Goal: Communication & Community: Share content

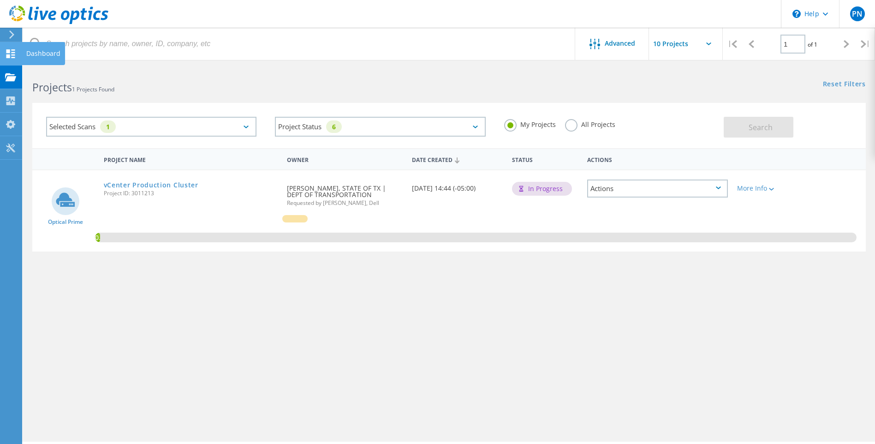
click at [11, 52] on icon at bounding box center [10, 53] width 11 height 9
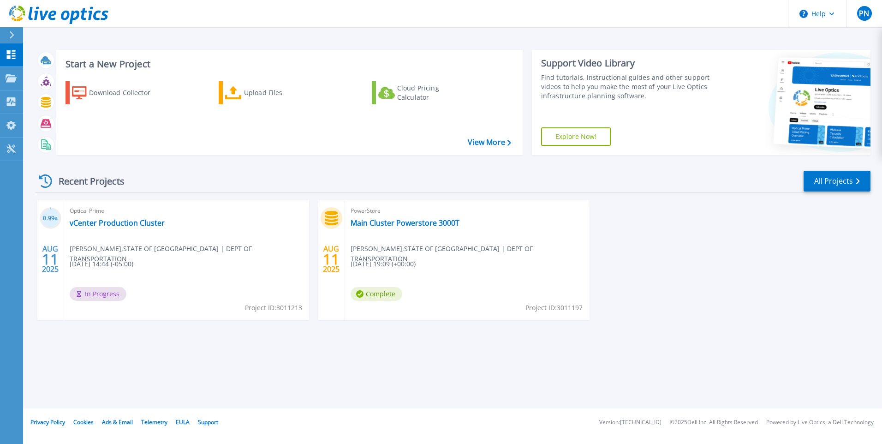
drag, startPoint x: 443, startPoint y: 368, endPoint x: 429, endPoint y: 380, distance: 17.7
click at [443, 368] on div "Start a New Project Download Collector Upload Files Cloud Pricing Calculator Vi…" at bounding box center [452, 204] width 859 height 408
click at [27, 73] on p "Projects" at bounding box center [36, 79] width 24 height 24
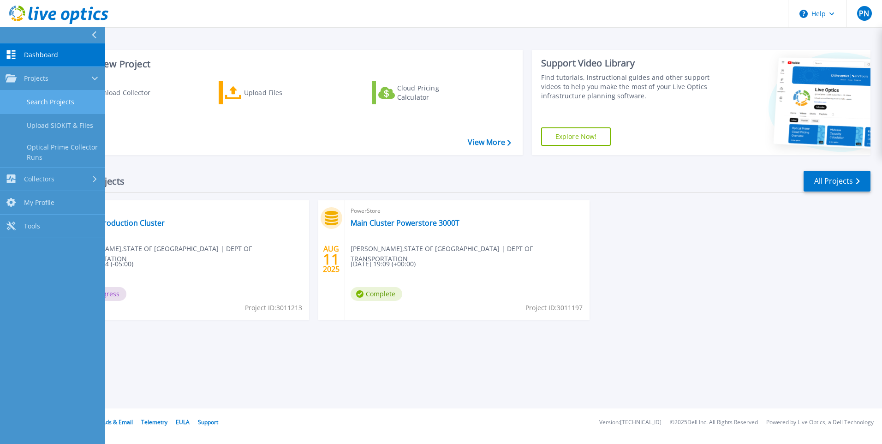
click at [53, 101] on link "Search Projects" at bounding box center [52, 102] width 105 height 24
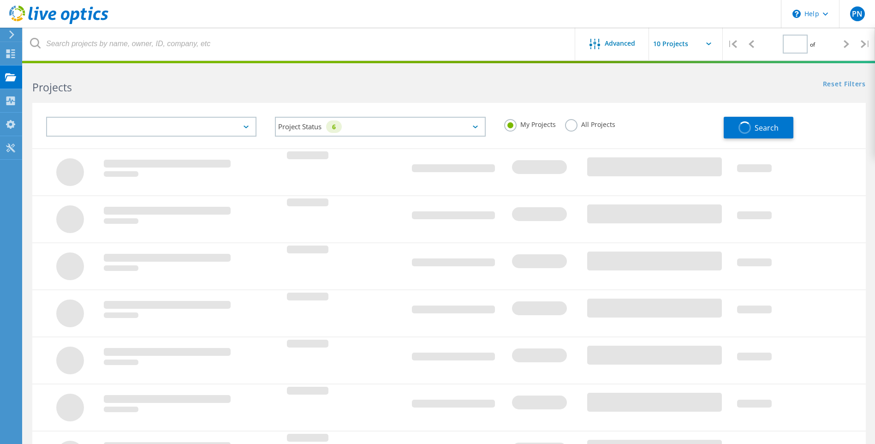
type input "1"
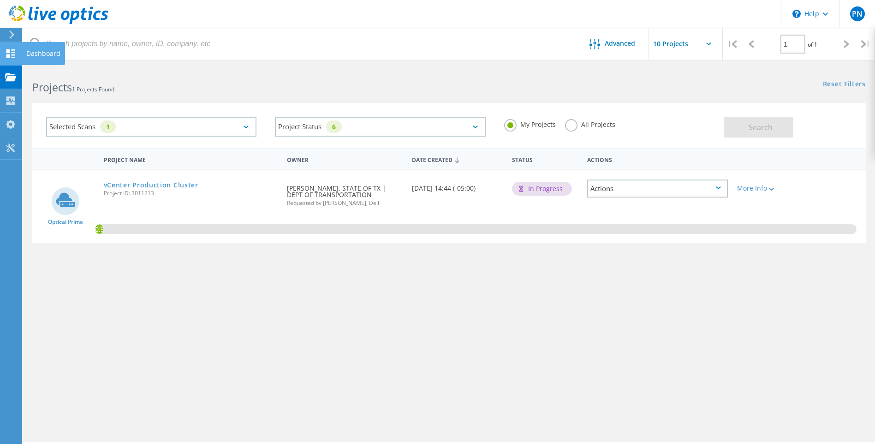
click at [29, 48] on div "Dashboard" at bounding box center [43, 53] width 43 height 23
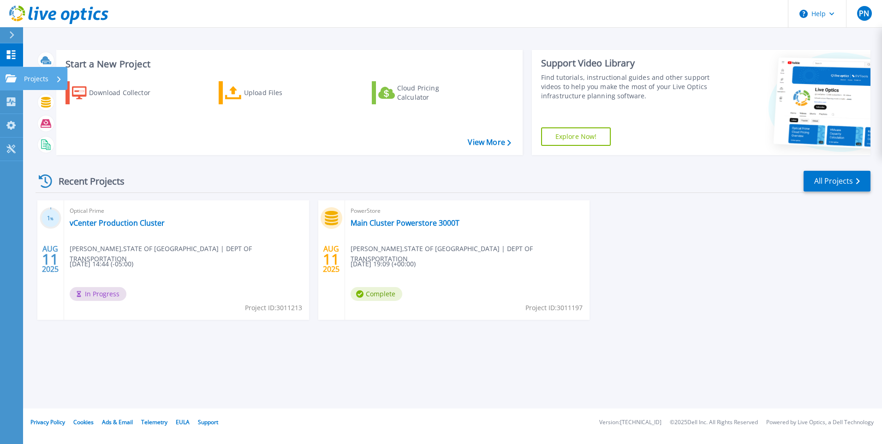
click at [36, 80] on p "Projects" at bounding box center [36, 79] width 24 height 24
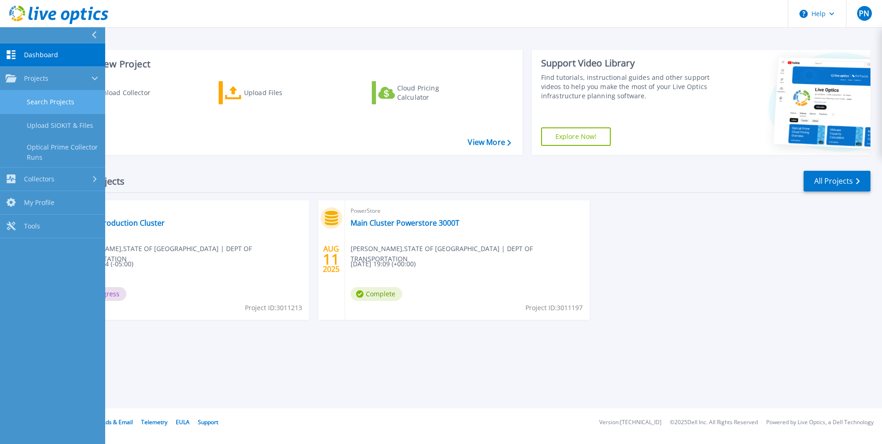
click at [41, 104] on link "Search Projects" at bounding box center [52, 102] width 105 height 24
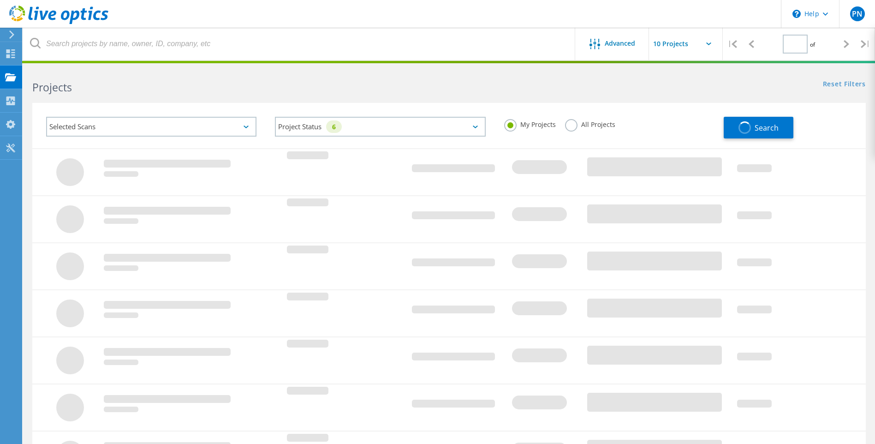
type input "1"
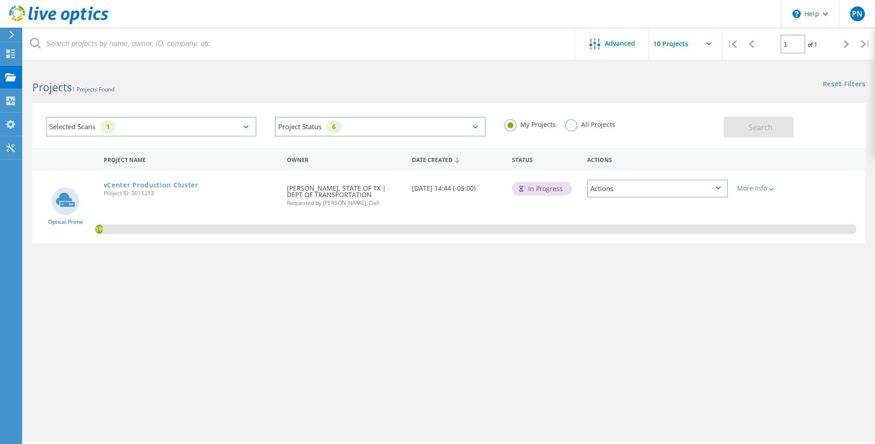
click at [720, 187] on icon at bounding box center [718, 187] width 5 height 3
click at [617, 201] on div "Share" at bounding box center [657, 203] width 139 height 14
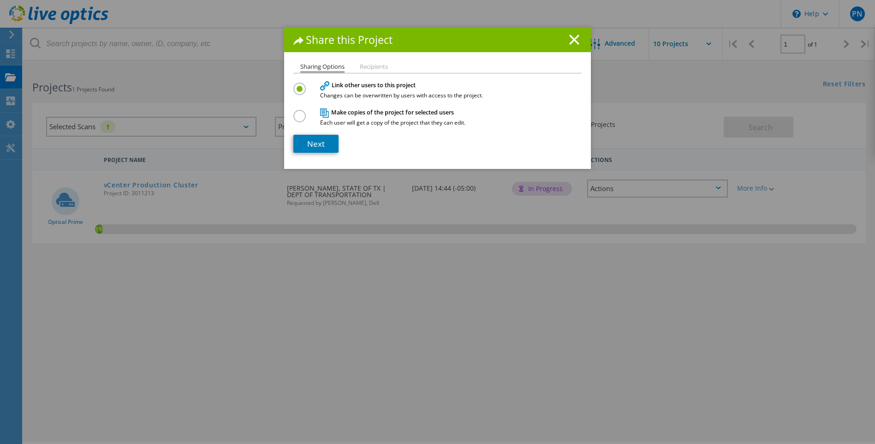
click at [367, 67] on li "Recipients" at bounding box center [374, 67] width 28 height 7
click at [321, 141] on link "Next" at bounding box center [315, 144] width 45 height 18
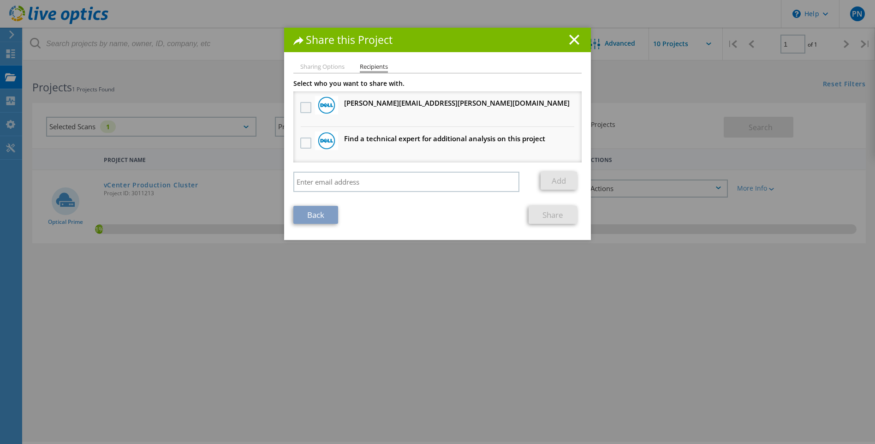
click at [304, 110] on label at bounding box center [306, 107] width 13 height 11
click at [0, 0] on input "checkbox" at bounding box center [0, 0] width 0 height 0
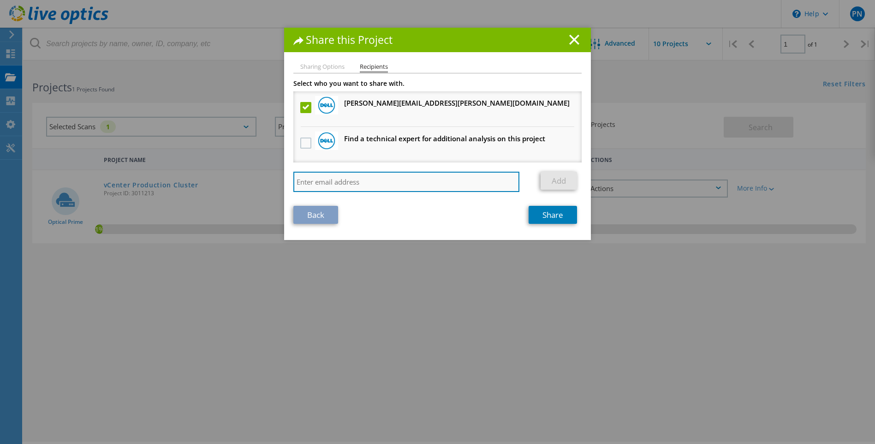
click at [348, 182] on input "search" at bounding box center [406, 182] width 226 height 20
type input "danny.townsend@txdot.gov"
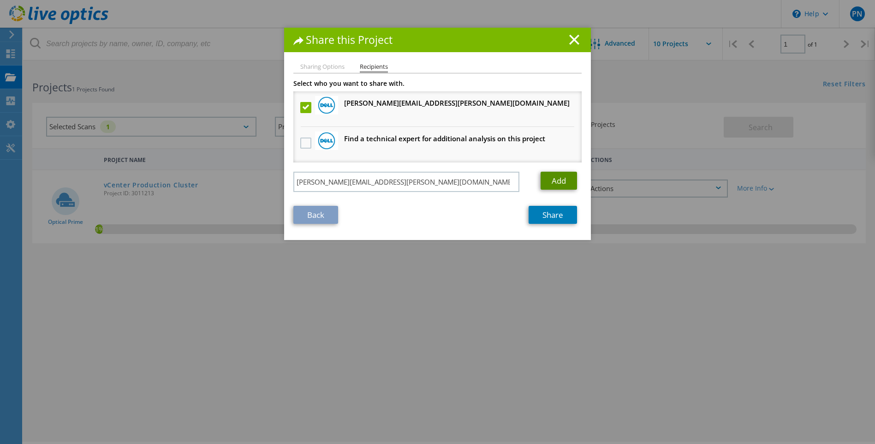
click at [559, 178] on link "Add" at bounding box center [558, 181] width 36 height 18
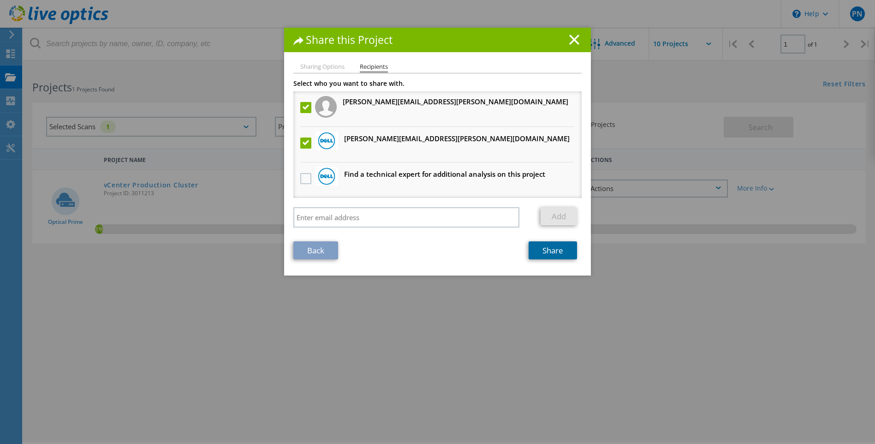
click at [543, 250] on link "Share" at bounding box center [552, 250] width 48 height 18
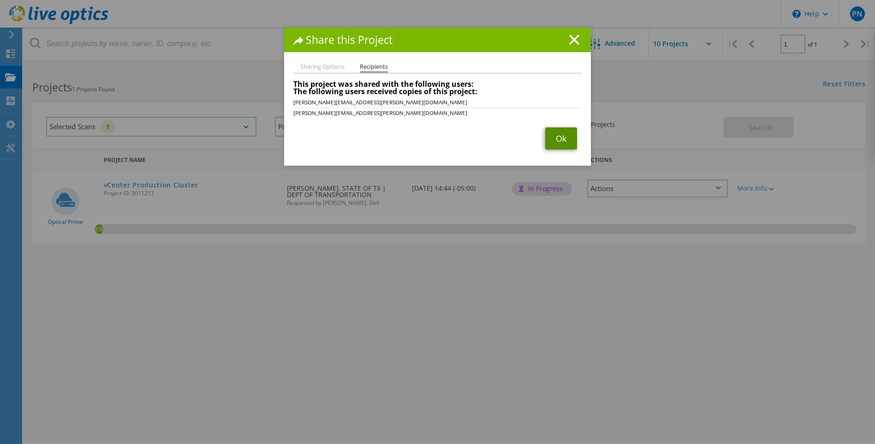
click at [561, 134] on link "Ok" at bounding box center [561, 138] width 32 height 22
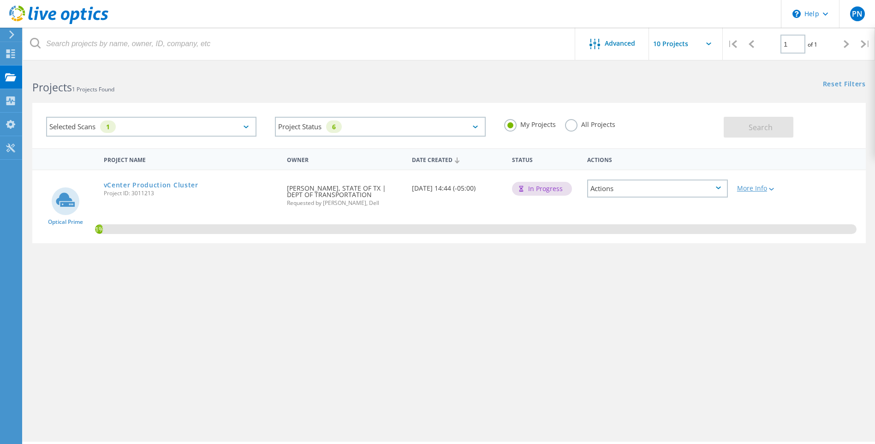
click at [761, 189] on div "More Info" at bounding box center [766, 188] width 58 height 6
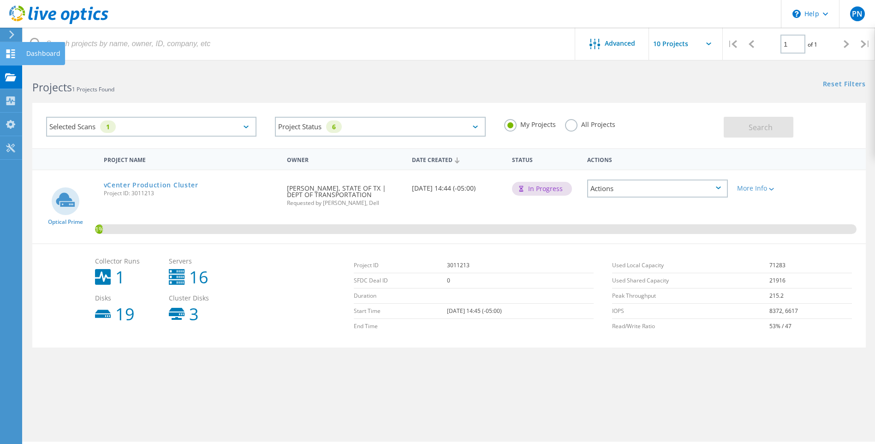
click at [37, 50] on div "Dashboard" at bounding box center [43, 53] width 34 height 6
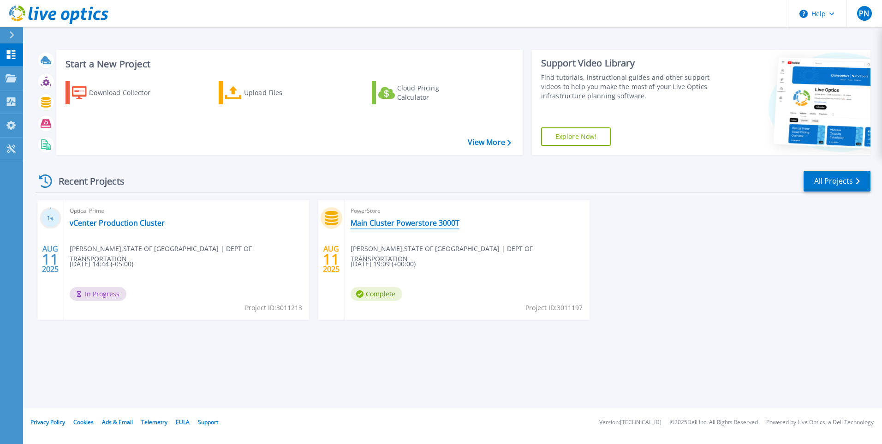
click at [395, 220] on link "Main Cluster Powerstore 3000T" at bounding box center [404, 222] width 109 height 9
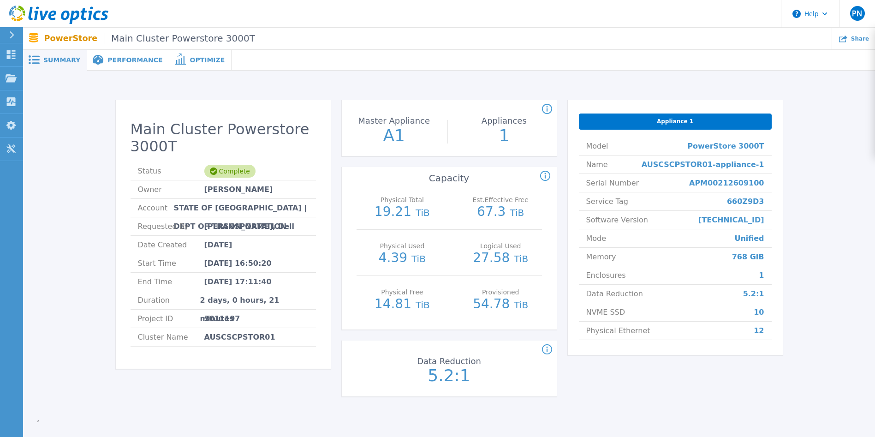
click at [58, 65] on div "Summary" at bounding box center [55, 60] width 64 height 21
click at [132, 54] on div "Performance" at bounding box center [128, 60] width 82 height 21
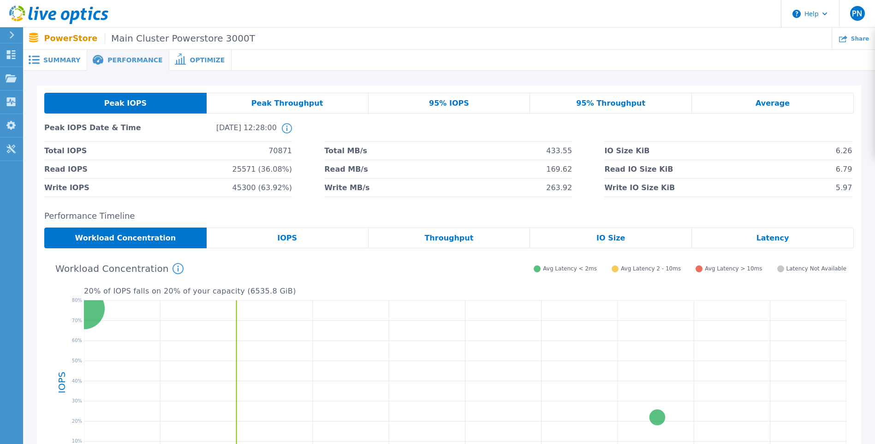
click at [191, 61] on span "Optimize" at bounding box center [207, 60] width 35 height 6
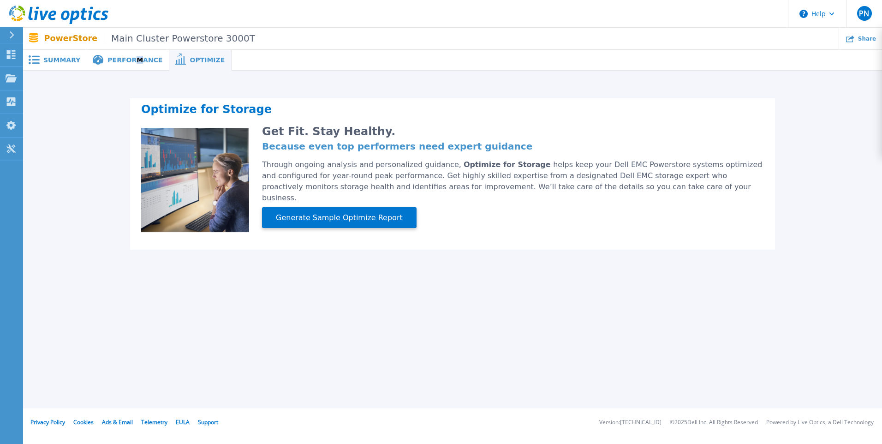
click at [130, 60] on span "Performance" at bounding box center [134, 60] width 55 height 6
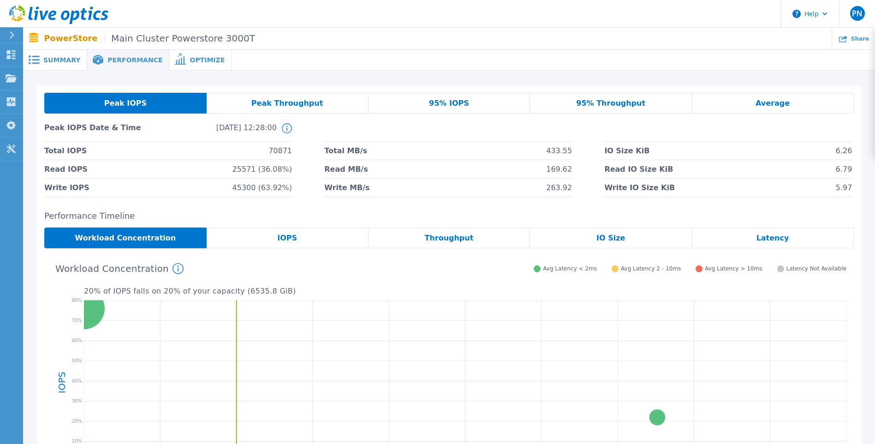
click at [293, 103] on span "Peak Throughput" at bounding box center [287, 103] width 72 height 7
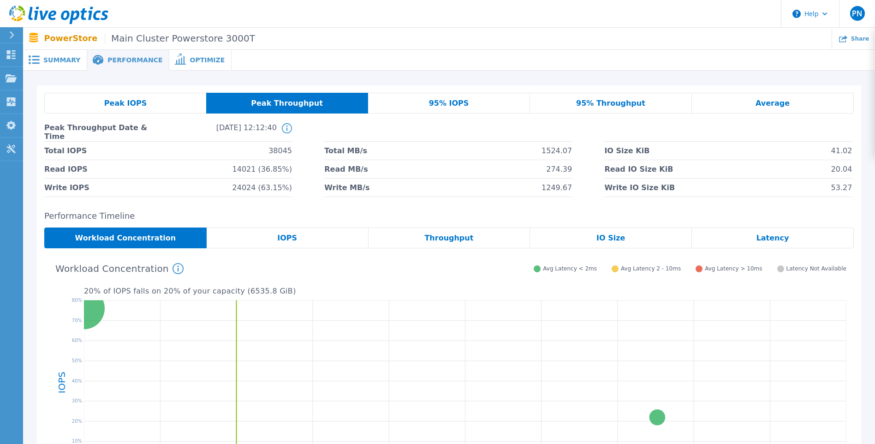
click at [440, 109] on div "95% IOPS" at bounding box center [449, 103] width 162 height 21
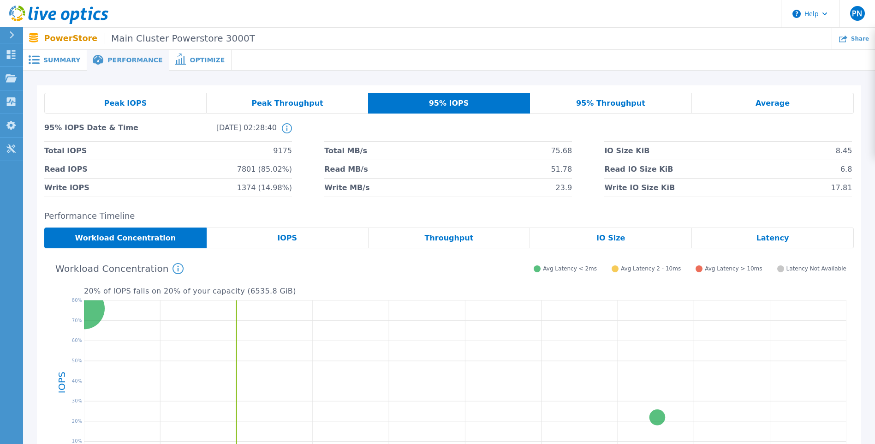
click at [611, 110] on div "95% Throughput" at bounding box center [611, 103] width 162 height 21
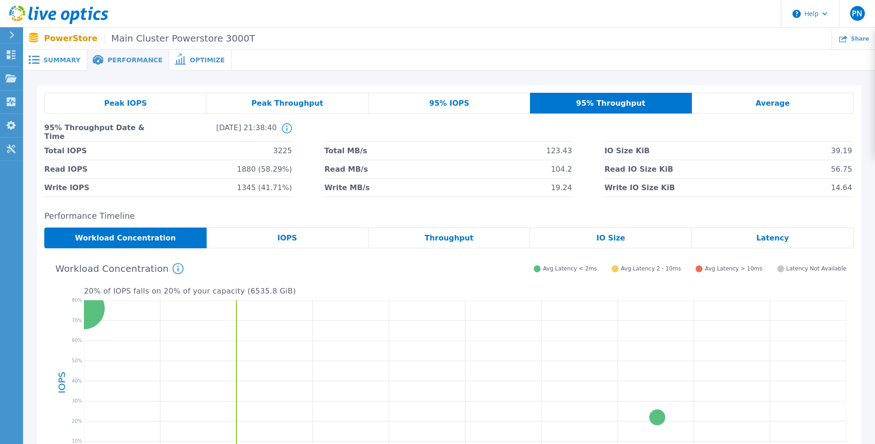
click at [770, 101] on span "Average" at bounding box center [772, 103] width 34 height 7
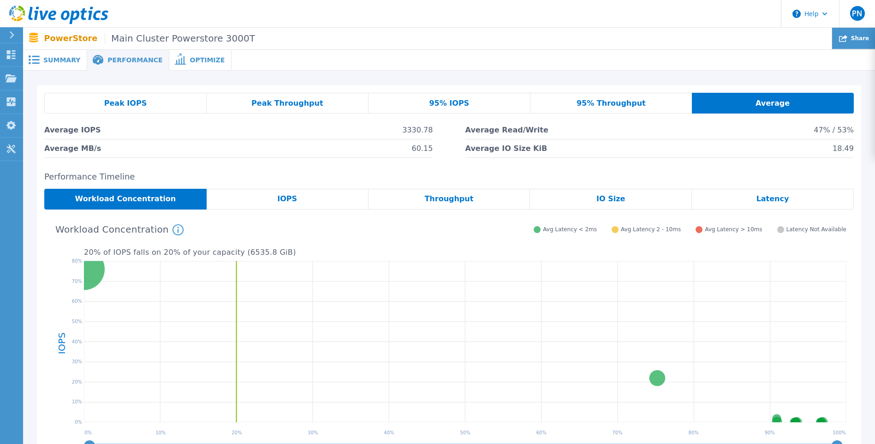
click at [851, 38] on div "Share" at bounding box center [853, 39] width 43 height 22
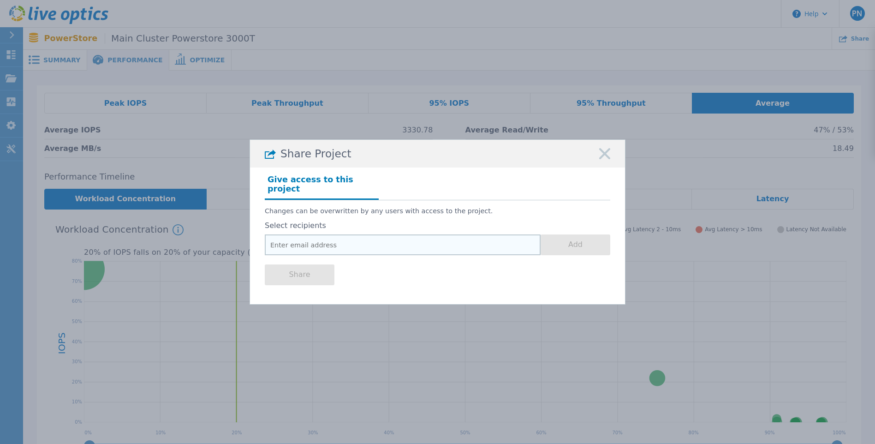
click at [336, 238] on input "email" at bounding box center [403, 244] width 276 height 21
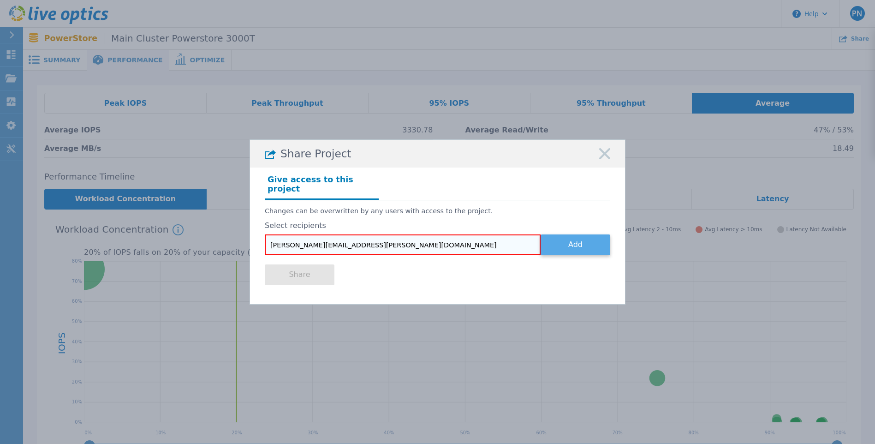
type input "danny.townsend@txdot.gov"
click at [580, 241] on button "Add" at bounding box center [575, 244] width 70 height 21
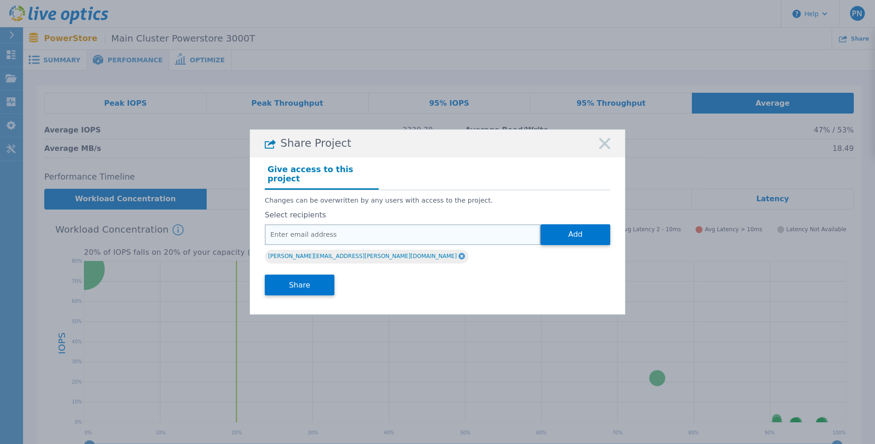
click at [339, 231] on input "email" at bounding box center [403, 234] width 276 height 21
click at [521, 255] on div "danny.townsend@txdot.gov" at bounding box center [437, 257] width 345 height 16
click at [312, 281] on button "Share" at bounding box center [300, 284] width 70 height 21
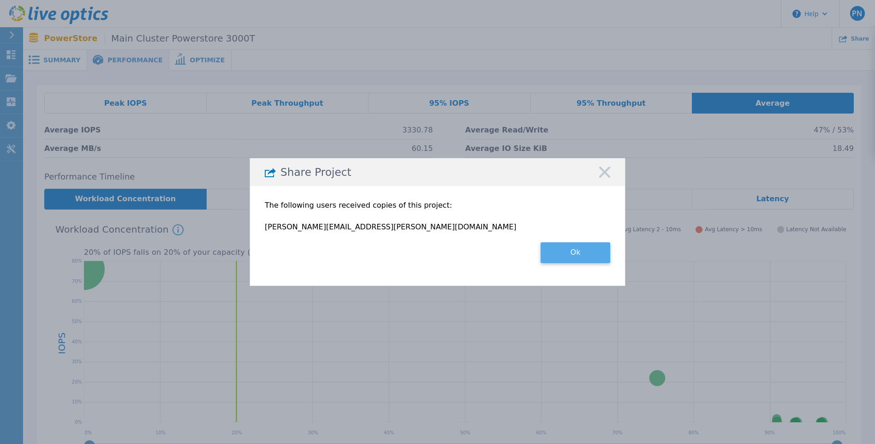
click at [576, 254] on button "Ok" at bounding box center [575, 252] width 70 height 21
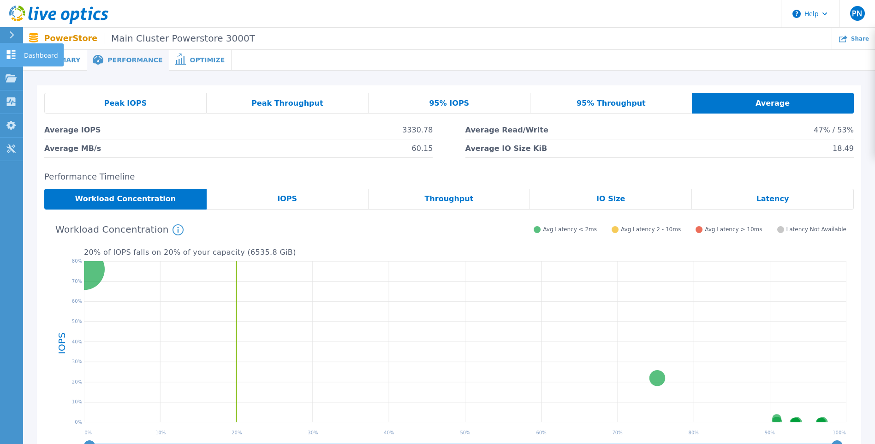
click at [38, 50] on p "Dashboard" at bounding box center [41, 55] width 34 height 24
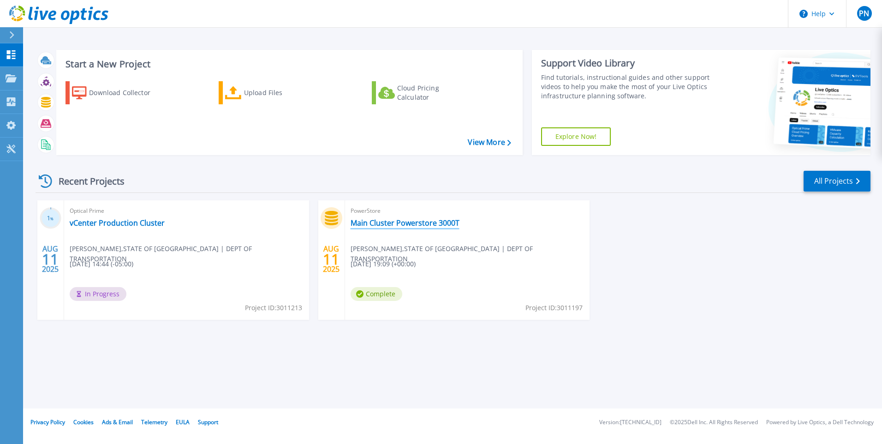
click at [401, 221] on link "Main Cluster Powerstore 3000T" at bounding box center [404, 222] width 109 height 9
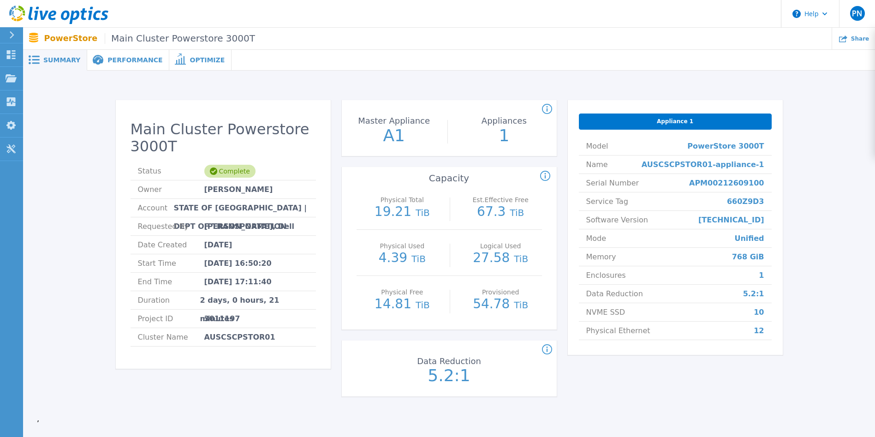
click at [131, 57] on span "Performance" at bounding box center [134, 60] width 55 height 6
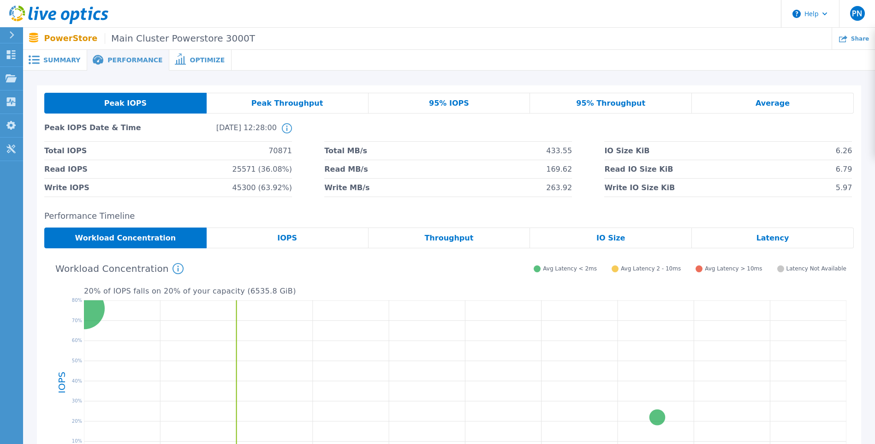
click at [122, 59] on span "Performance" at bounding box center [134, 60] width 55 height 6
click at [750, 108] on div "Average" at bounding box center [773, 103] width 162 height 21
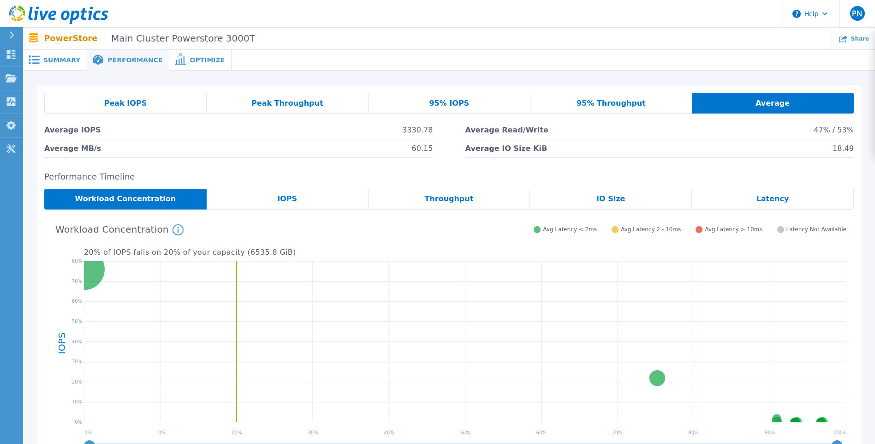
click at [623, 107] on span "95% Throughput" at bounding box center [610, 103] width 69 height 7
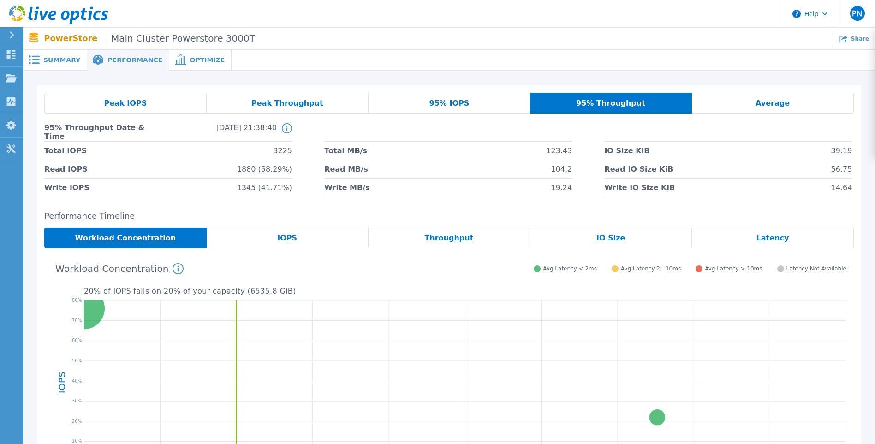
click at [297, 96] on div "Peak Throughput" at bounding box center [288, 103] width 162 height 21
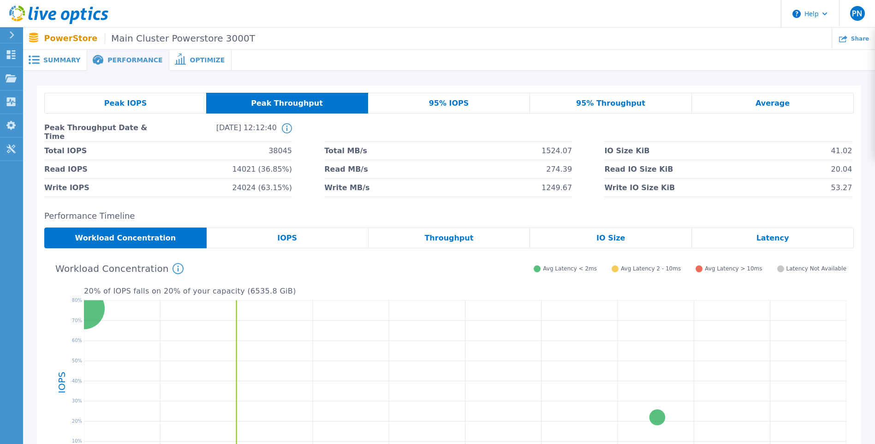
click at [43, 57] on span at bounding box center [33, 59] width 20 height 9
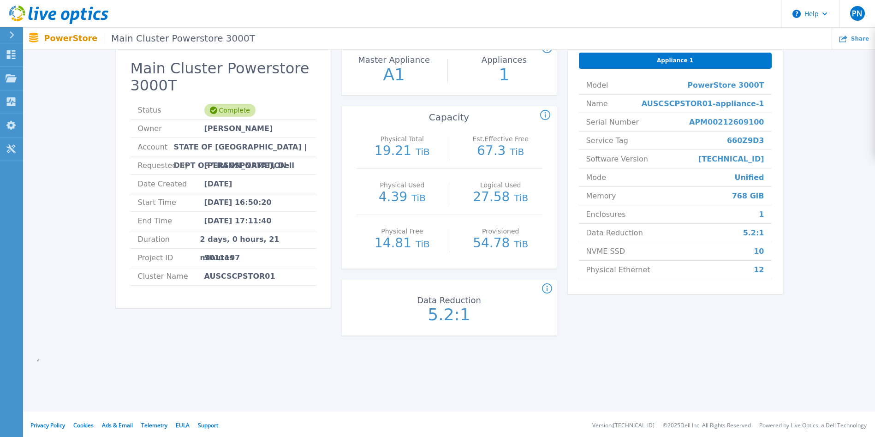
scroll to position [63, 0]
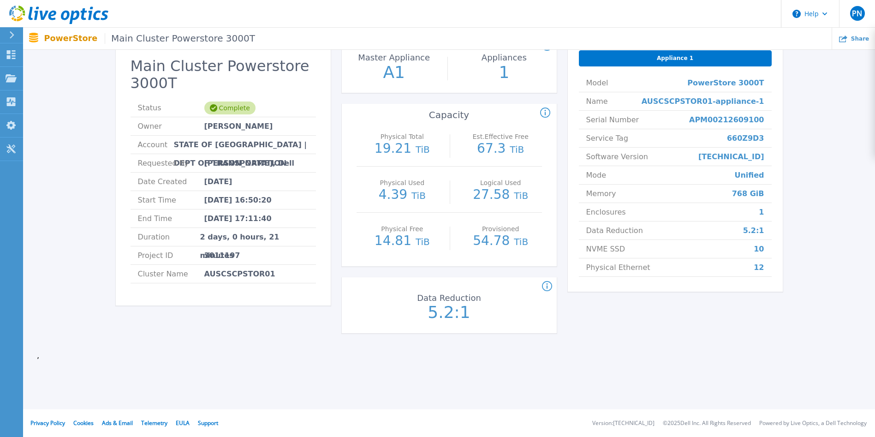
click at [546, 285] on icon at bounding box center [547, 286] width 10 height 11
click at [615, 332] on div "Appliance 1 Model PowerStore 3000T Name AUSCSCPSTOR01-appliance-1 Serial Number…" at bounding box center [675, 190] width 215 height 307
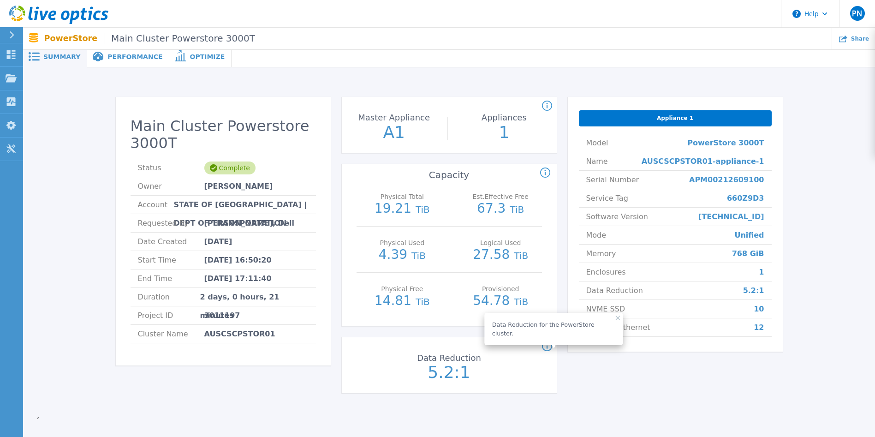
scroll to position [0, 0]
